Goal: Information Seeking & Learning: Learn about a topic

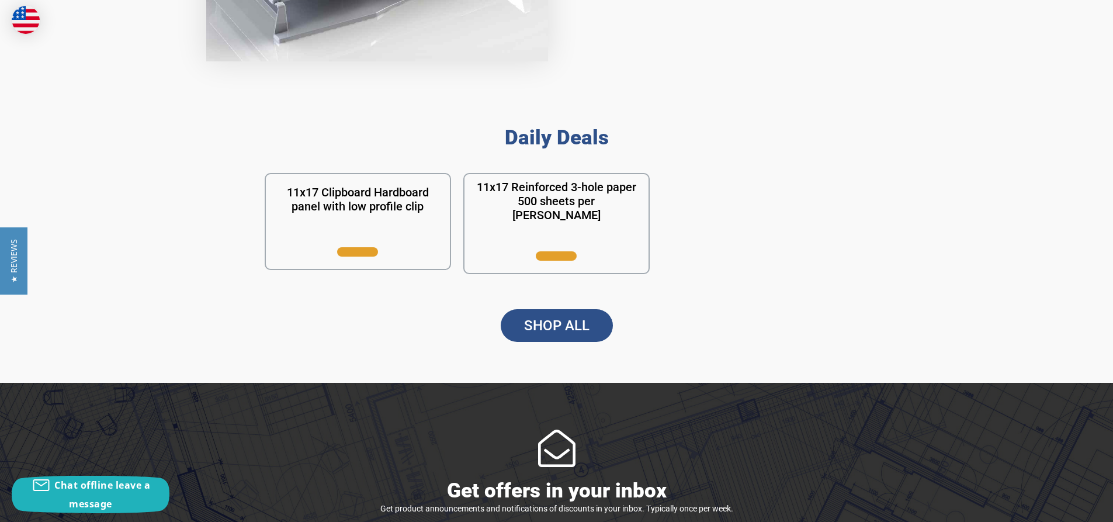
scroll to position [992, 0]
click at [560, 259] on link "SHOP ALL" at bounding box center [557, 325] width 112 height 33
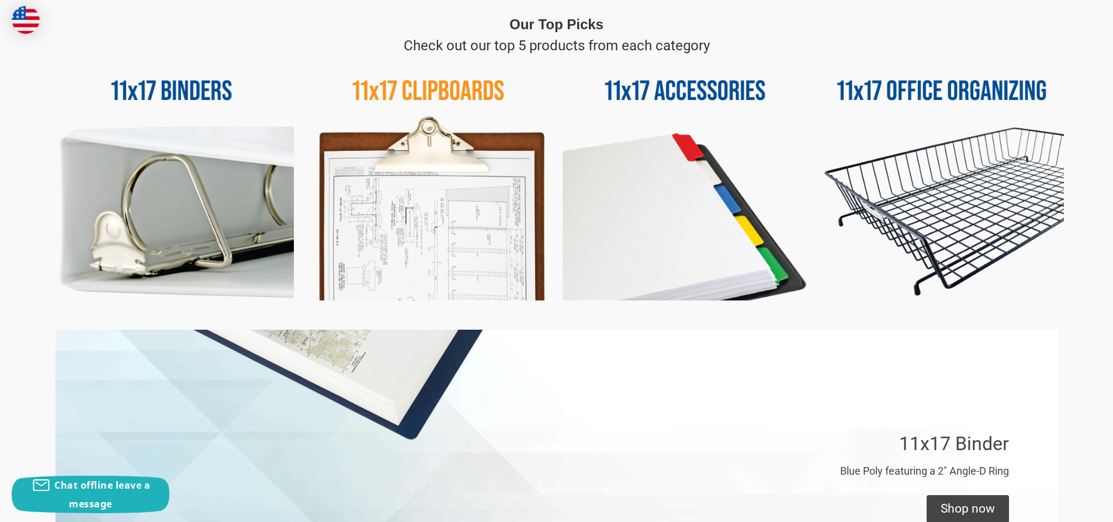
click at [948, 181] on img at bounding box center [942, 178] width 245 height 245
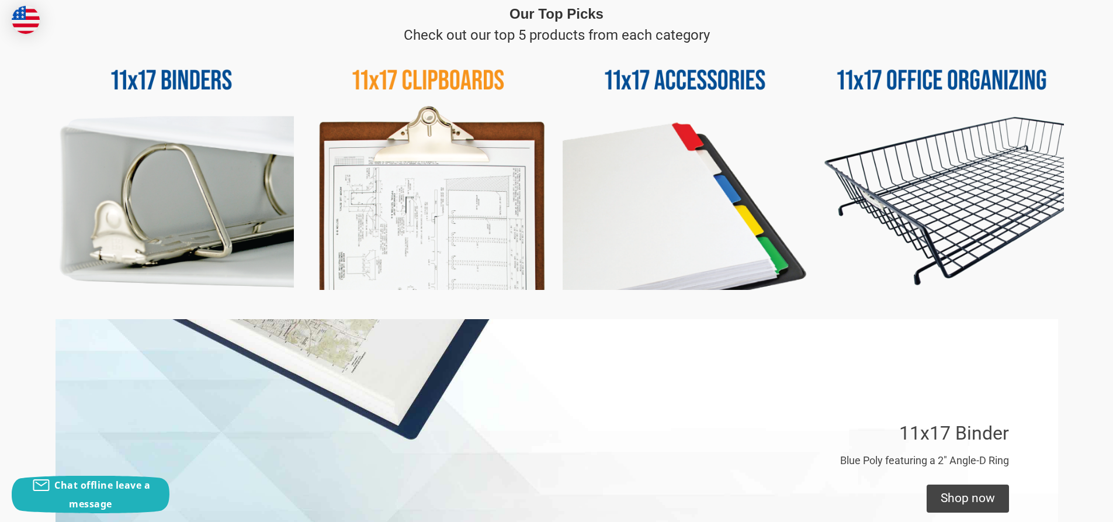
scroll to position [577, 0]
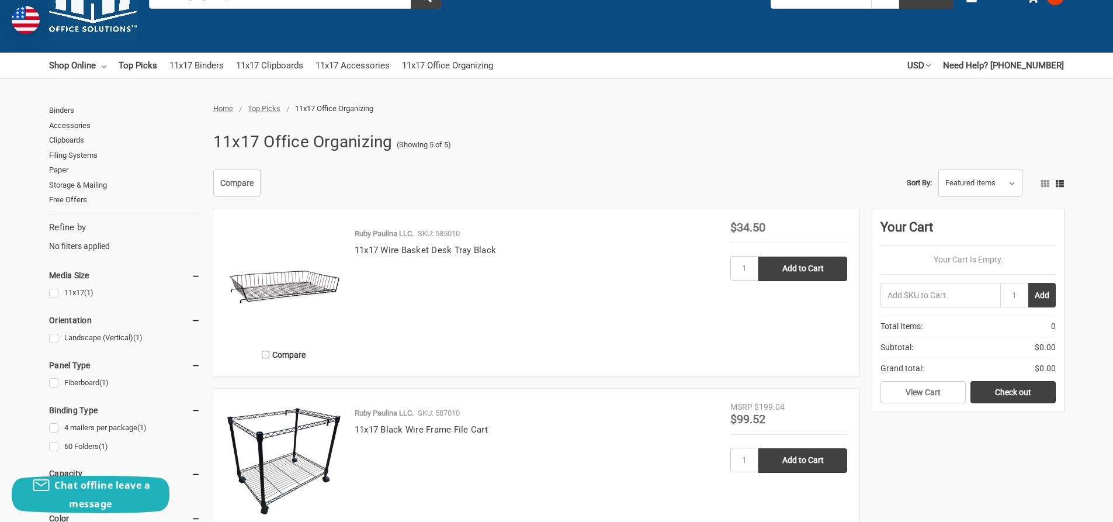
scroll to position [59, 0]
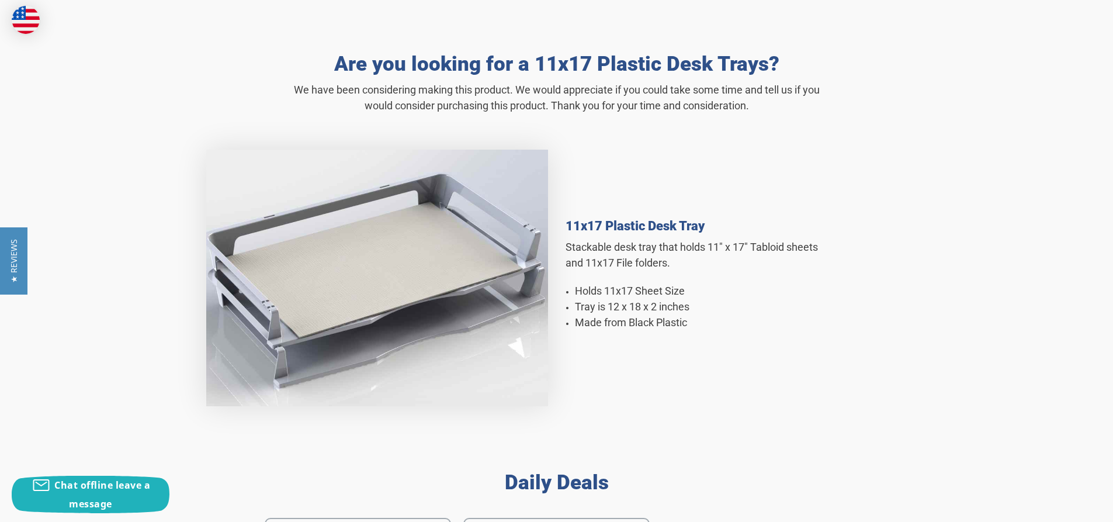
scroll to position [647, 0]
click at [622, 223] on h4 "11x17 Plastic Desk Tray" at bounding box center [697, 225] width 263 height 15
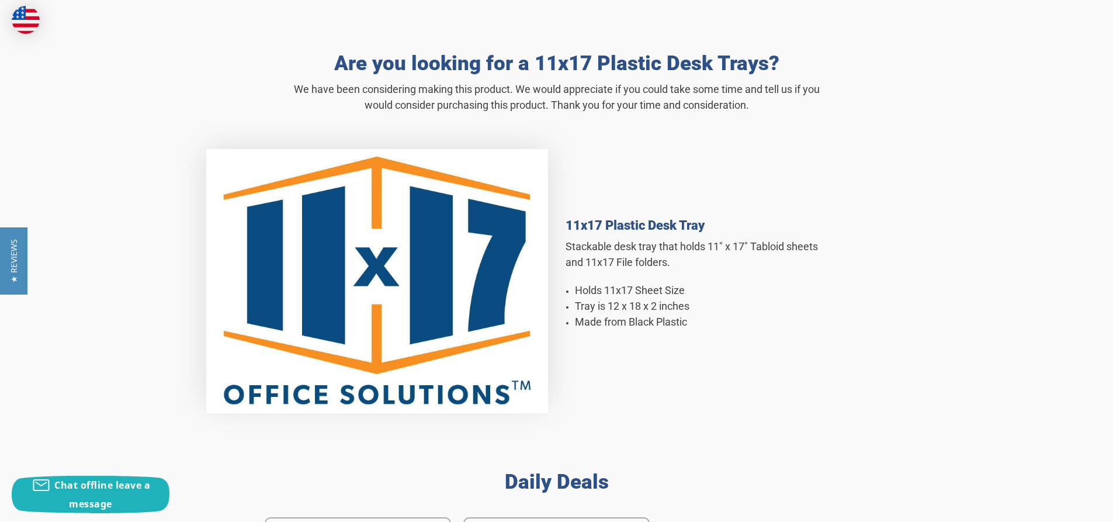
click at [442, 264] on img at bounding box center [377, 281] width 342 height 264
click at [472, 308] on img at bounding box center [377, 281] width 342 height 264
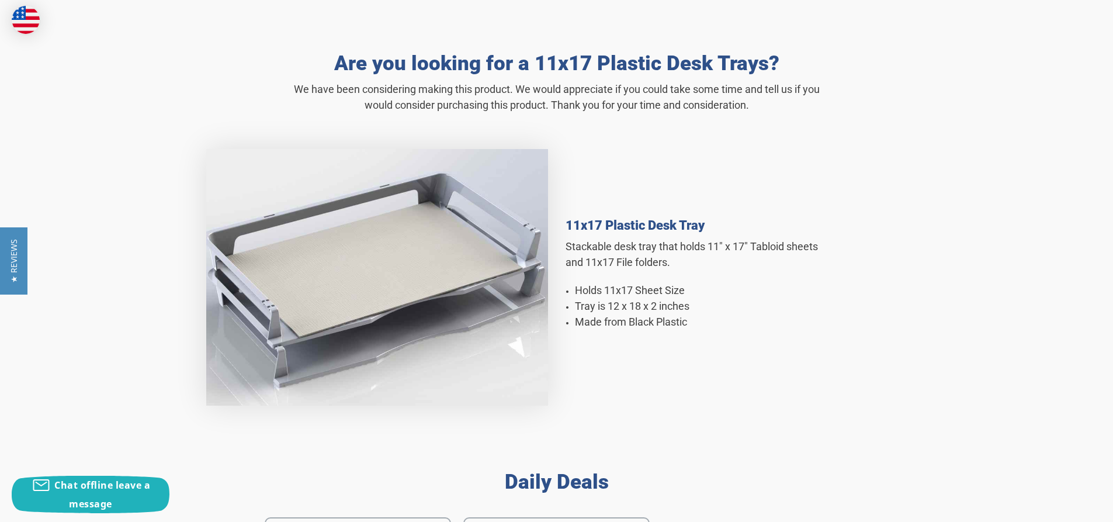
click at [758, 364] on div "11x17 Plastic Desk Tray Stackable desk tray that holds 11" x 17" Tabloid sheets…" at bounding box center [697, 277] width 263 height 280
click at [643, 228] on h4 "11x17 Plastic Desk Tray" at bounding box center [697, 224] width 263 height 15
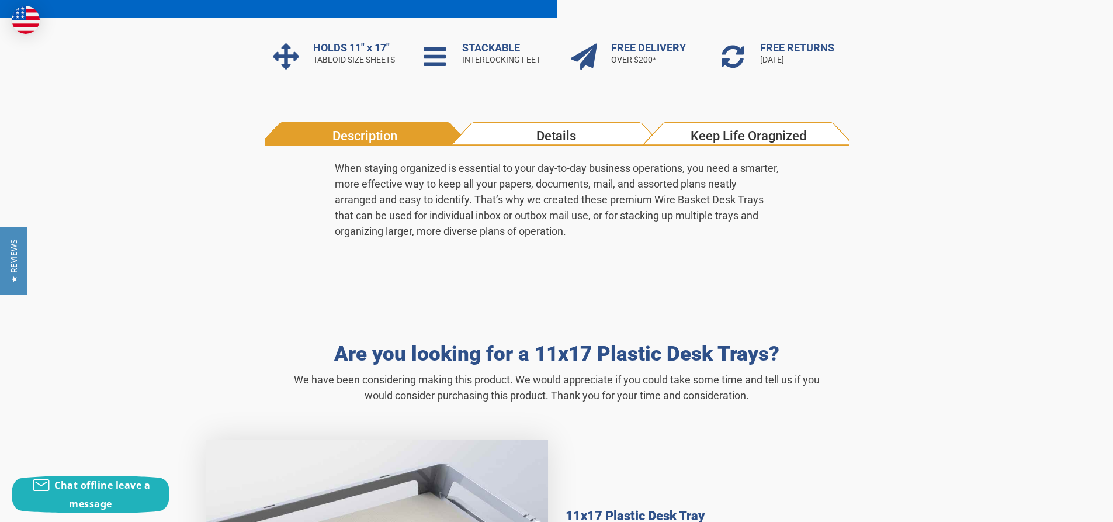
scroll to position [356, 0]
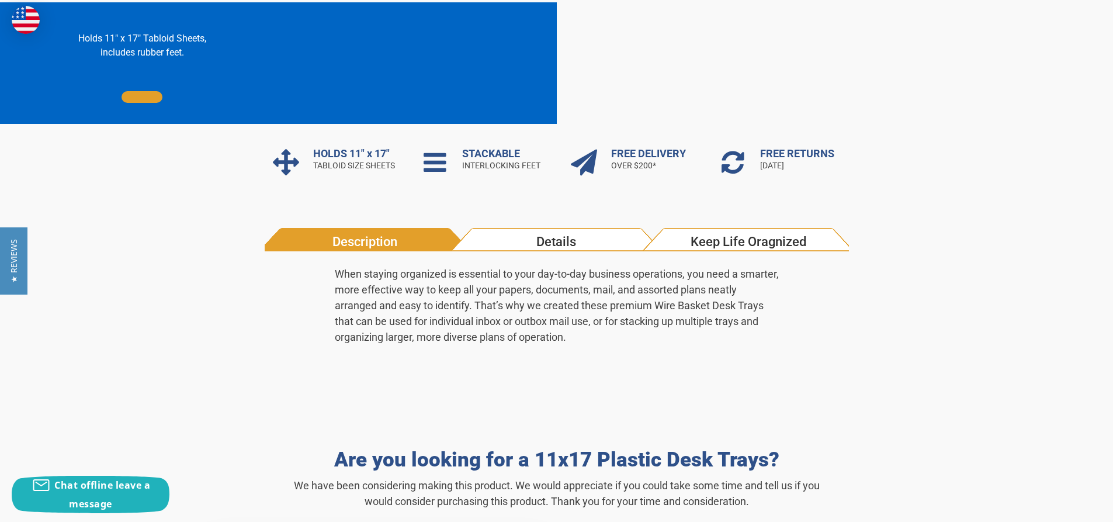
click at [370, 247] on span "Description" at bounding box center [364, 241] width 183 height 19
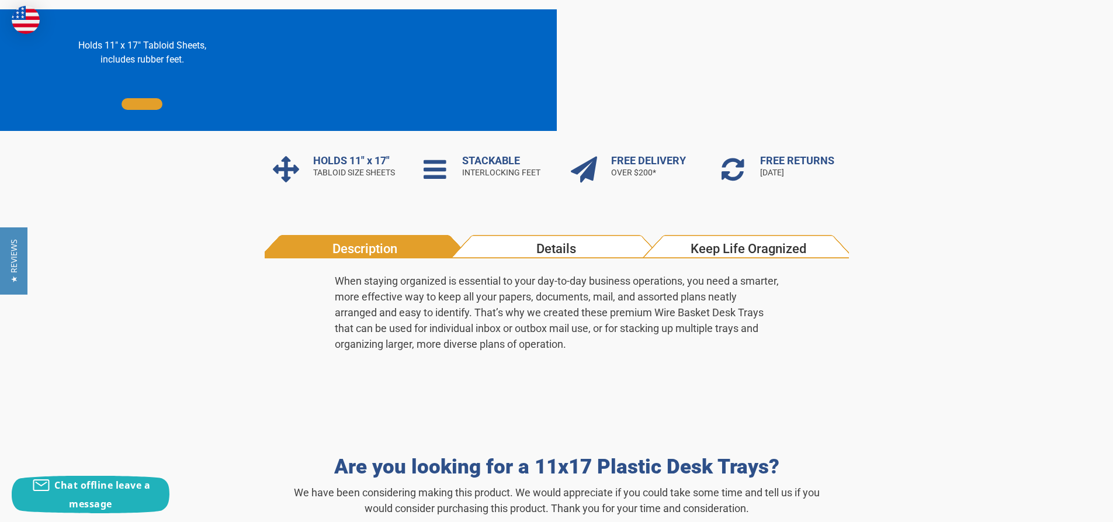
click at [375, 250] on span "Description" at bounding box center [364, 248] width 183 height 19
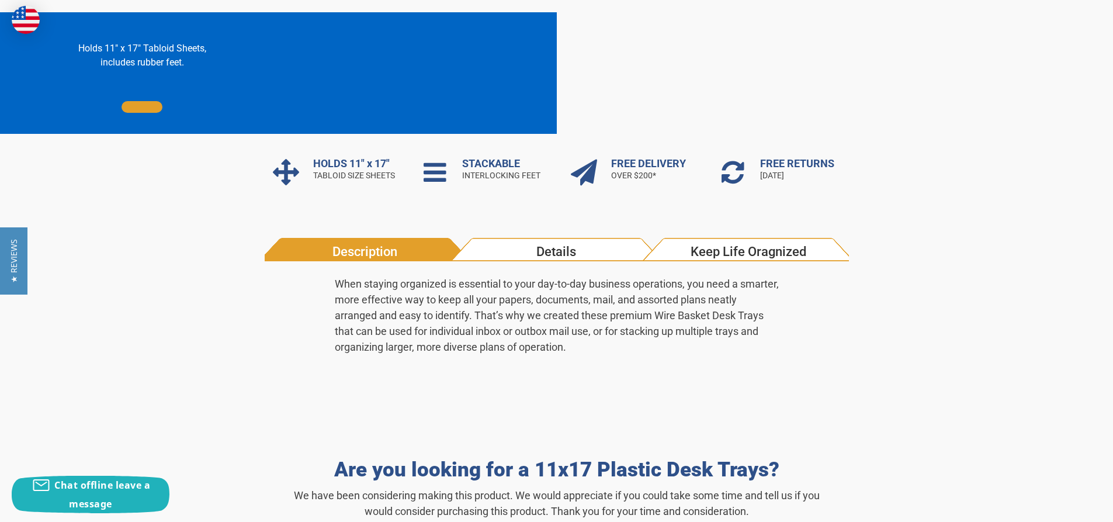
click at [552, 256] on span "Details" at bounding box center [556, 251] width 183 height 19
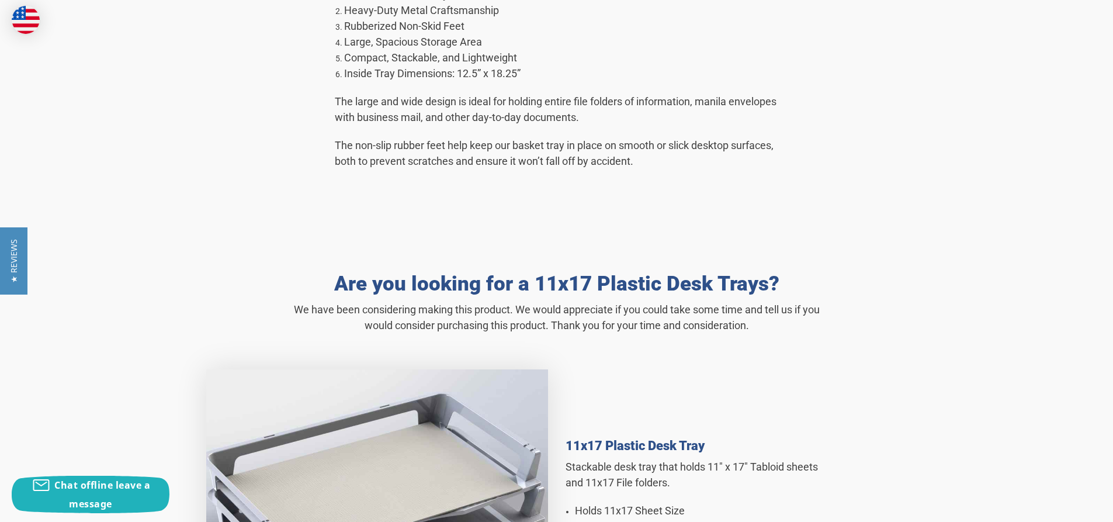
scroll to position [531, 0]
